Goal: Information Seeking & Learning: Check status

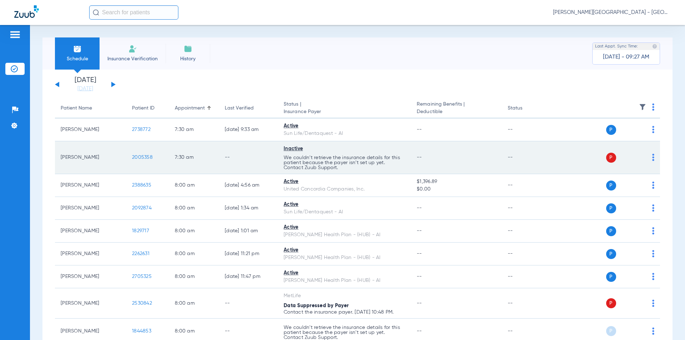
drag, startPoint x: 132, startPoint y: 158, endPoint x: 138, endPoint y: 157, distance: 6.8
click at [127, 157] on td "2005358" at bounding box center [147, 157] width 43 height 33
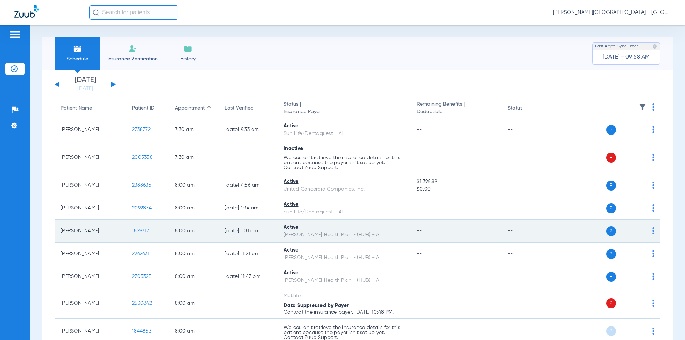
scroll to position [107, 0]
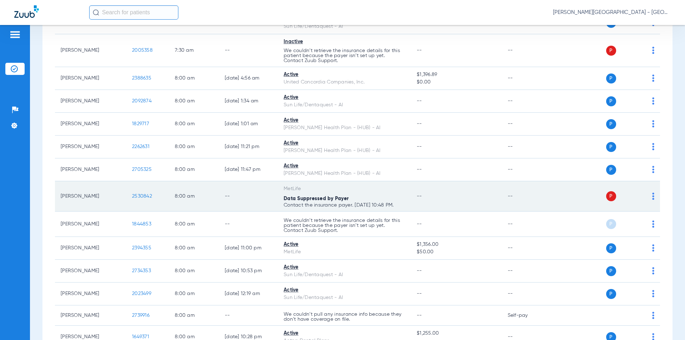
drag, startPoint x: 151, startPoint y: 198, endPoint x: 129, endPoint y: 198, distance: 21.8
click at [129, 198] on td "2530842" at bounding box center [147, 196] width 43 height 30
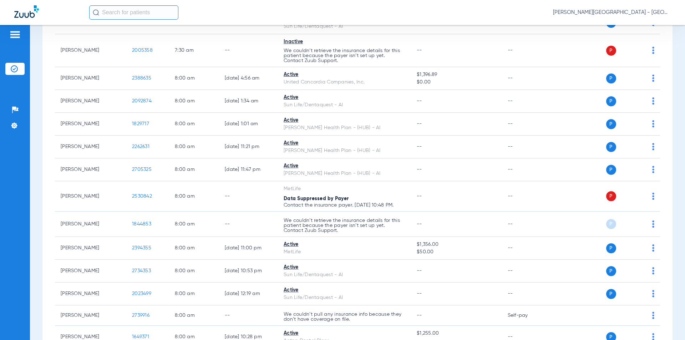
scroll to position [214, 0]
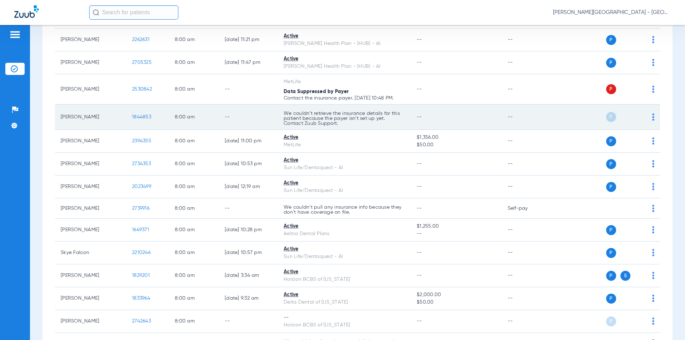
drag, startPoint x: 127, startPoint y: 117, endPoint x: 122, endPoint y: 117, distance: 4.3
click at [122, 117] on tr "[PERSON_NAME] 1844853 8:00 AM -- We couldn’t retrieve the insurance details for…" at bounding box center [357, 117] width 605 height 25
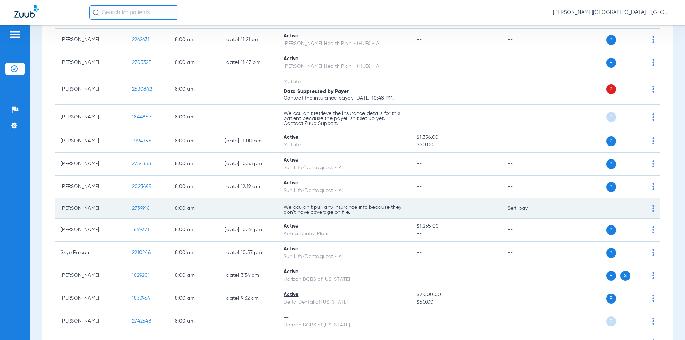
drag, startPoint x: 128, startPoint y: 213, endPoint x: 136, endPoint y: 207, distance: 9.7
click at [122, 213] on tr "[PERSON_NAME] 2739916 8:00 AM -- We couldn’t pull any insurance info because th…" at bounding box center [357, 208] width 605 height 20
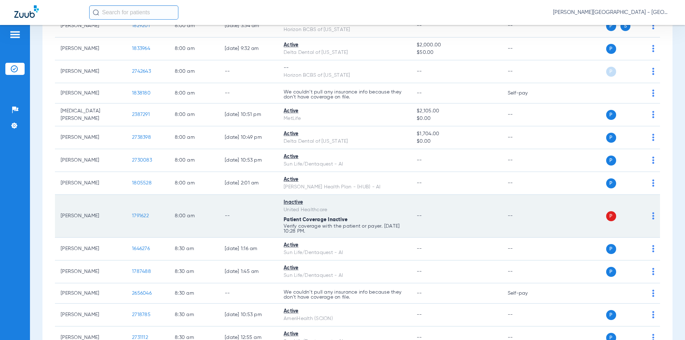
scroll to position [499, 0]
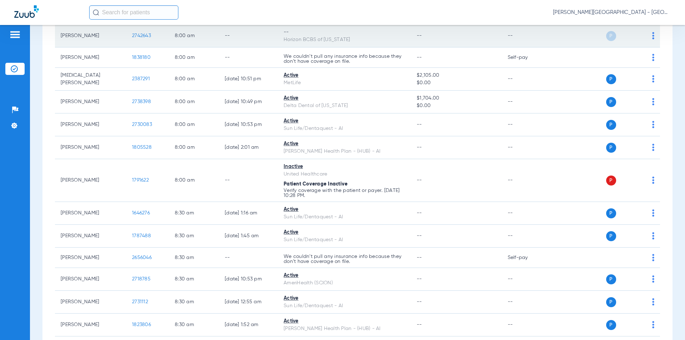
drag, startPoint x: 152, startPoint y: 38, endPoint x: 137, endPoint y: 36, distance: 14.8
click at [126, 39] on td "2742643" at bounding box center [147, 36] width 43 height 23
copy span "2742643"
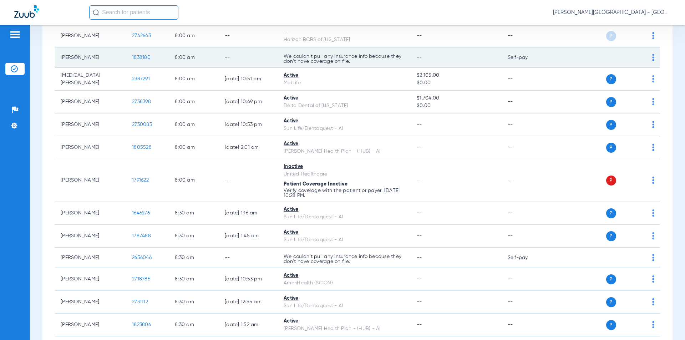
drag, startPoint x: 122, startPoint y: 60, endPoint x: 133, endPoint y: 57, distance: 11.3
click at [118, 60] on tr "[PERSON_NAME] 1838180 8:00 AM -- We couldn’t pull any insurance info because th…" at bounding box center [357, 57] width 605 height 20
copy tr "1838180"
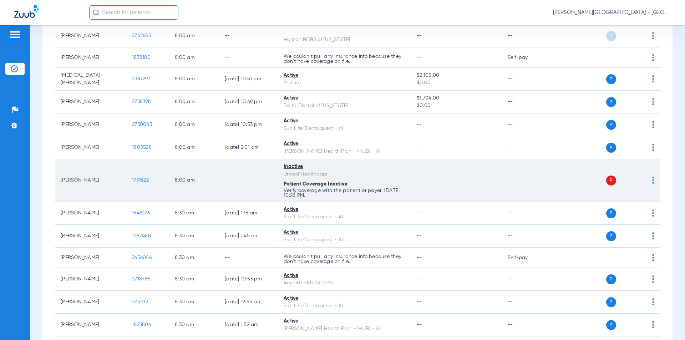
click at [126, 182] on tr "[PERSON_NAME] 1791622 8:00 AM -- Inactive United Healthcare Patient Coverage In…" at bounding box center [357, 180] width 605 height 43
copy tr "1791622"
